Goal: Task Accomplishment & Management: Manage account settings

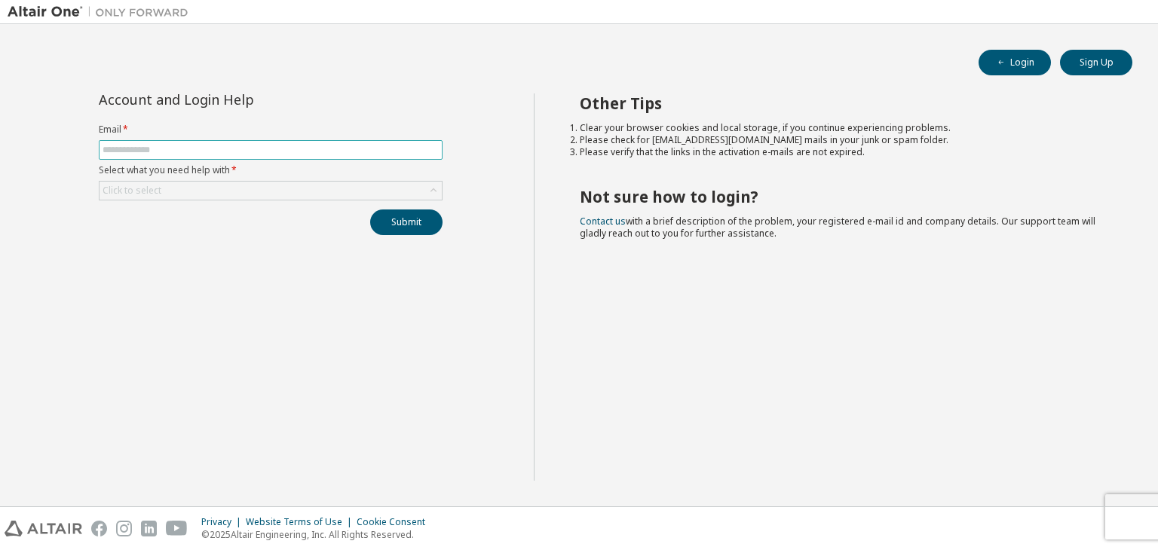
click at [160, 146] on input "text" at bounding box center [270, 150] width 336 height 12
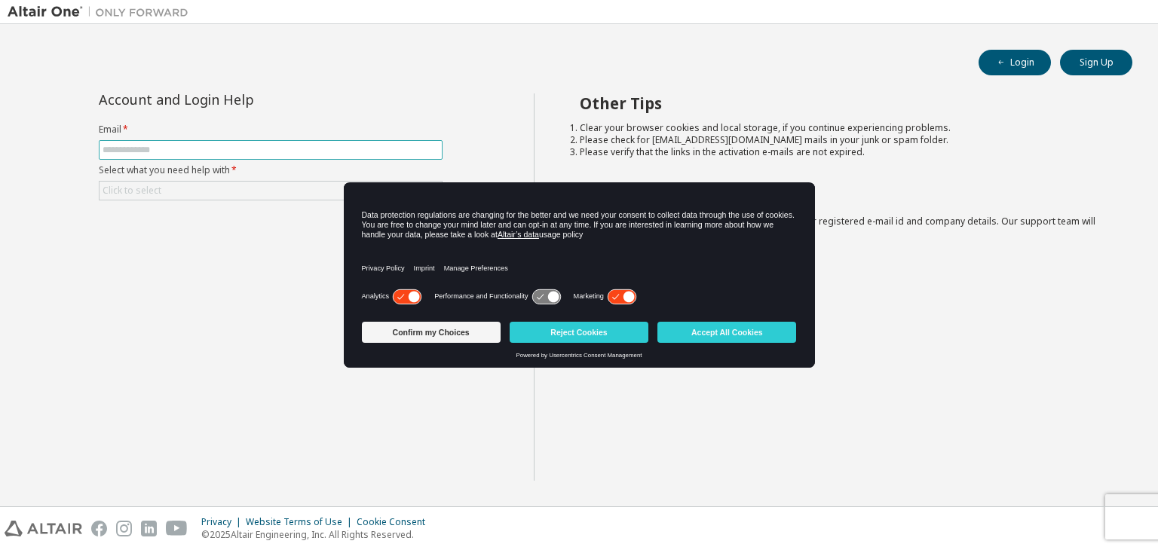
click at [142, 149] on input "text" at bounding box center [270, 150] width 336 height 12
click at [126, 318] on div "Account and Login Help Email * Select what you need help with * Click to select…" at bounding box center [271, 286] width 526 height 387
click at [266, 146] on input "text" at bounding box center [270, 150] width 336 height 12
type input "**********"
click at [223, 190] on div "Click to select" at bounding box center [270, 191] width 342 height 18
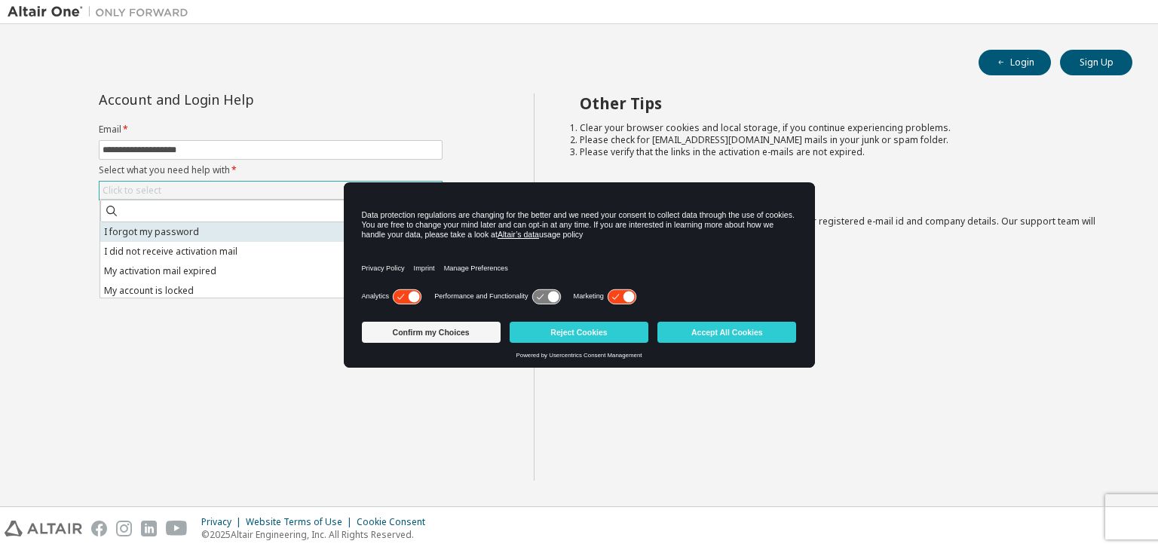
click at [163, 231] on li "I forgot my password" at bounding box center [269, 232] width 339 height 20
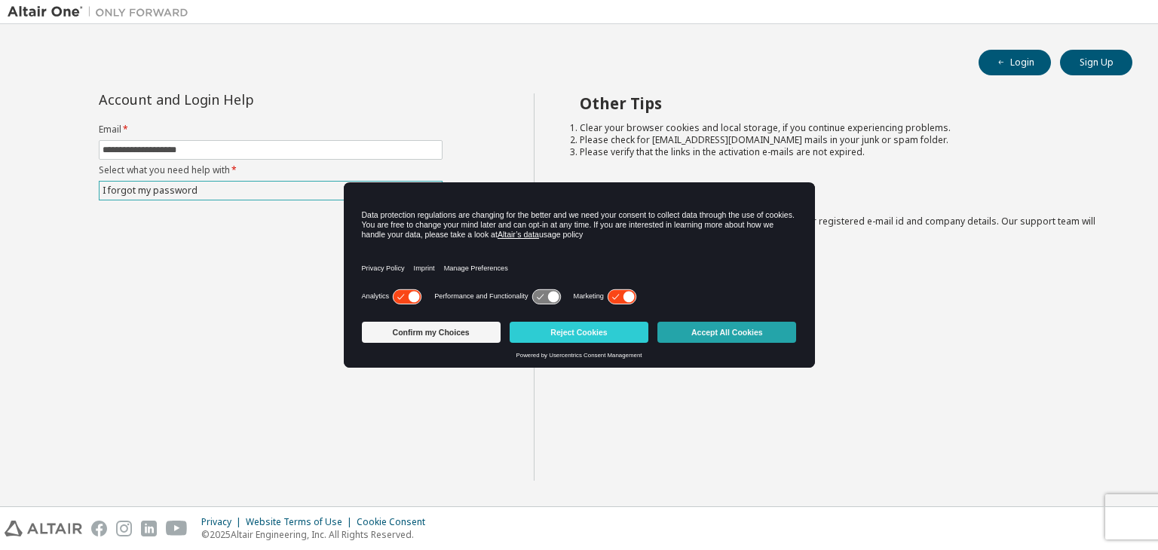
click at [725, 336] on button "Accept All Cookies" at bounding box center [726, 332] width 139 height 21
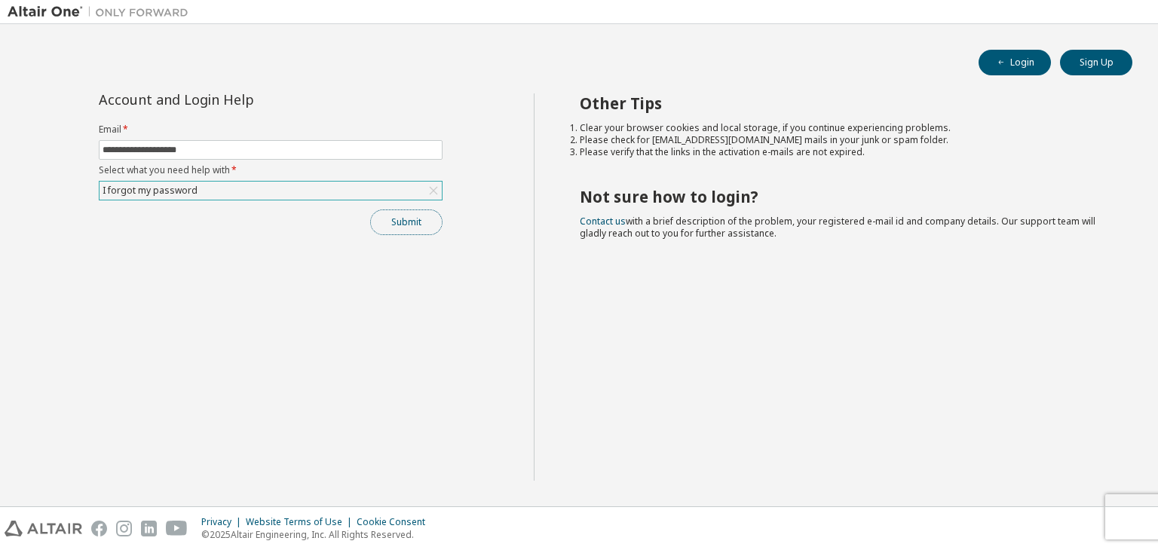
click at [428, 225] on button "Submit" at bounding box center [406, 223] width 72 height 26
click at [1023, 60] on button "Login" at bounding box center [1014, 63] width 72 height 26
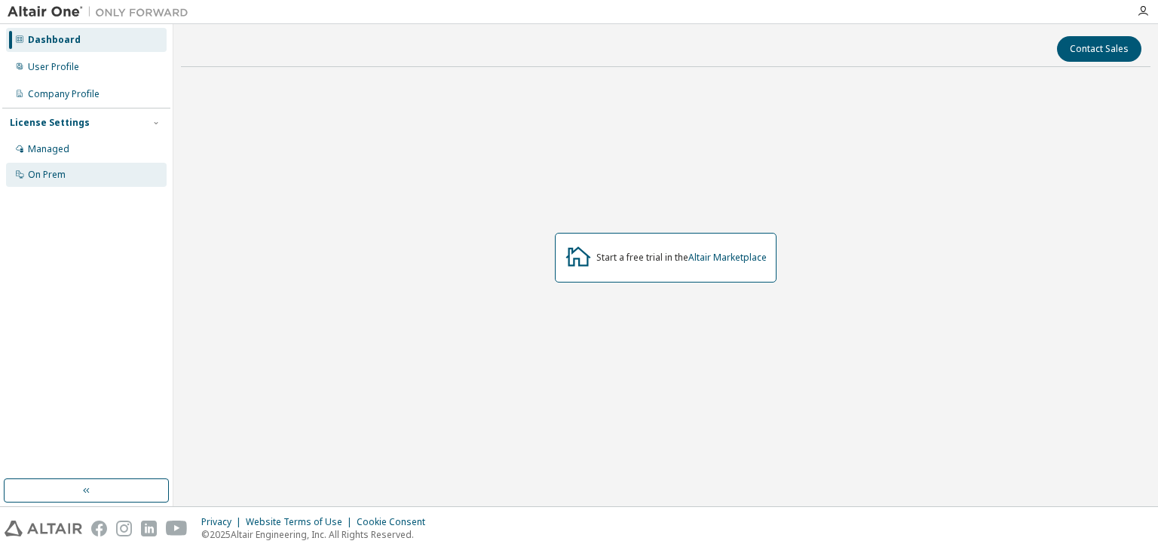
click at [39, 175] on div "On Prem" at bounding box center [47, 175] width 38 height 12
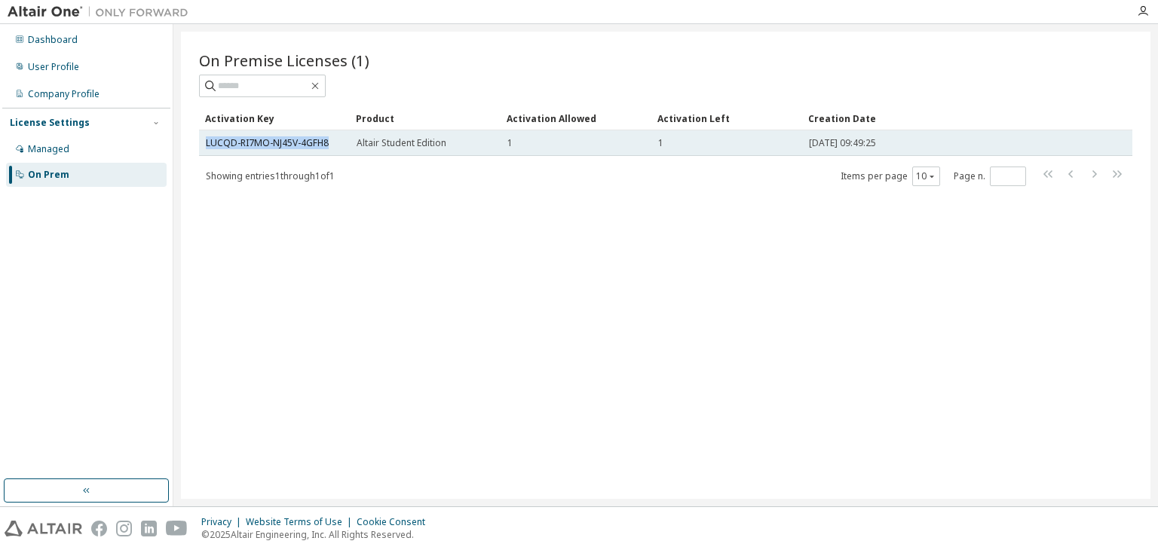
drag, startPoint x: 341, startPoint y: 143, endPoint x: 204, endPoint y: 145, distance: 137.2
click at [204, 145] on td "LUCQD-RI7MO-NJ45V-4GFH8" at bounding box center [274, 143] width 151 height 26
copy link "LUCQD-RI7MO-NJ45V-4GFH8"
click at [304, 145] on link "LUCQD-RI7MO-NJ45V-4GFH8" at bounding box center [267, 142] width 123 height 13
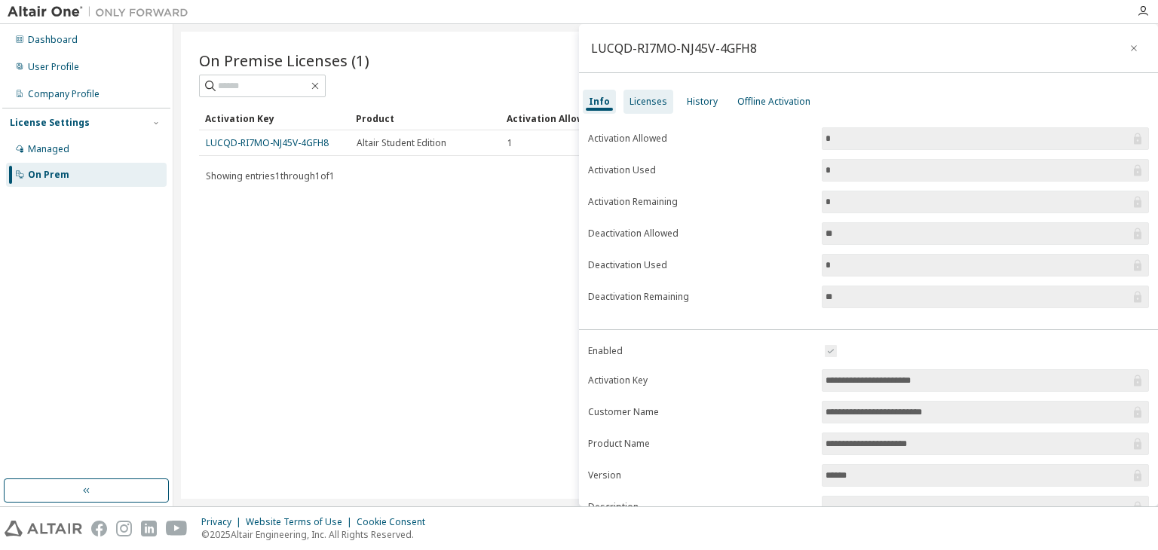
click at [639, 109] on div "Licenses" at bounding box center [648, 102] width 50 height 24
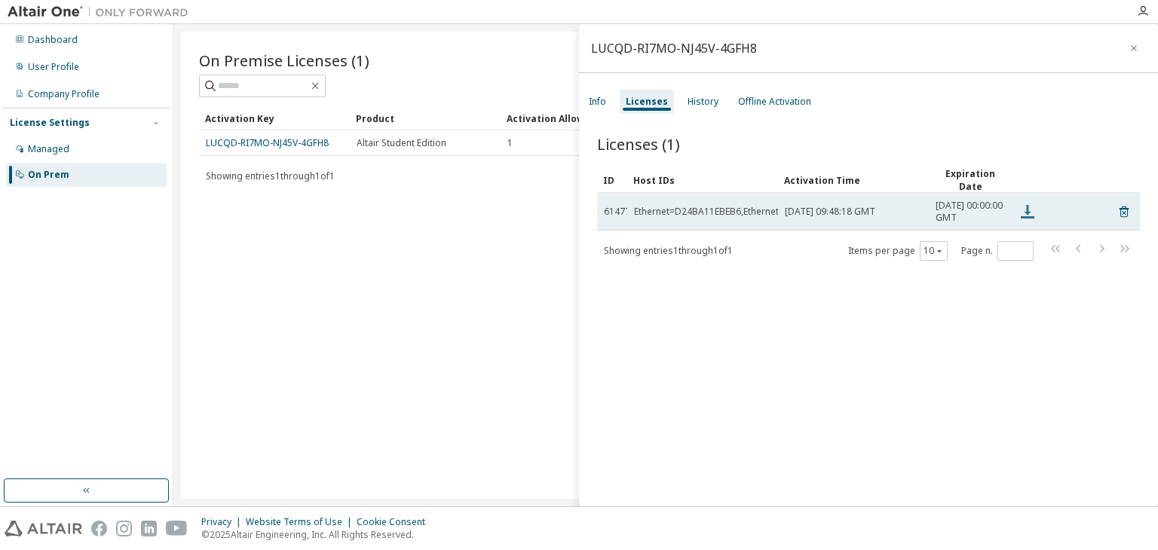
click at [1020, 215] on icon at bounding box center [1027, 212] width 18 height 18
